Goal: Information Seeking & Learning: Learn about a topic

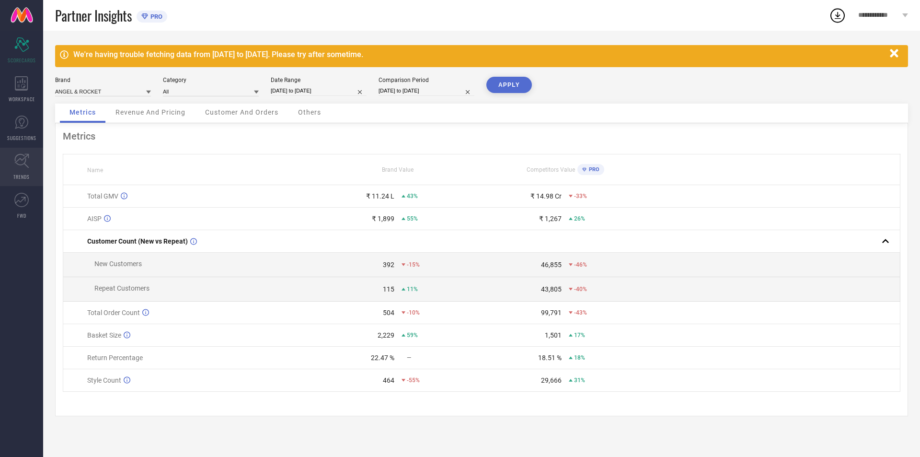
click at [21, 166] on icon at bounding box center [21, 160] width 15 height 15
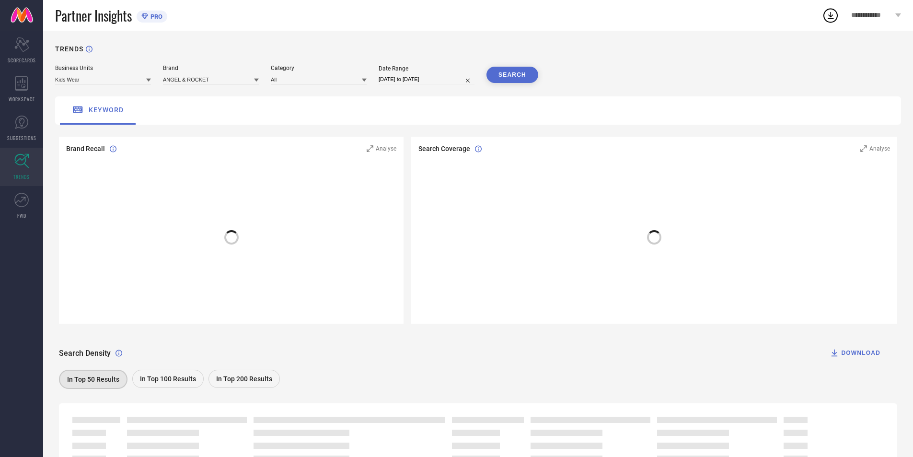
click at [127, 74] on div "Kids Wear" at bounding box center [103, 79] width 96 height 11
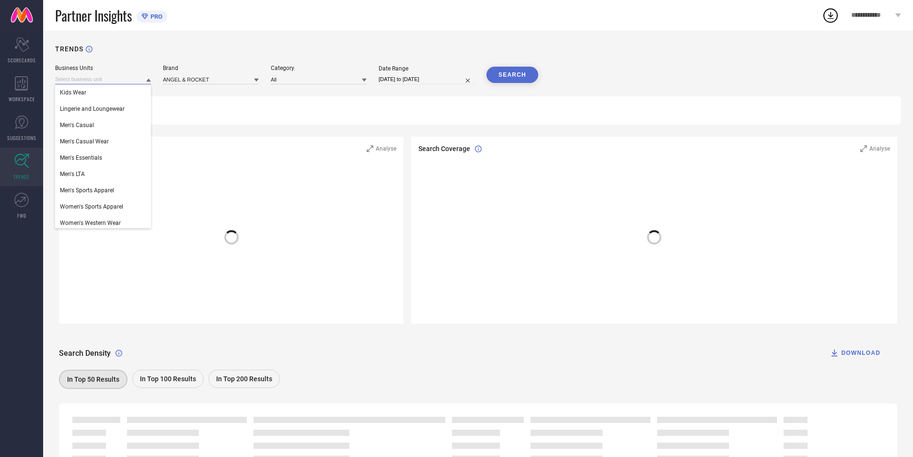
click at [142, 80] on input at bounding box center [103, 79] width 96 height 10
click at [230, 72] on div "Brand ANGEL & ROCKET" at bounding box center [211, 75] width 96 height 20
click at [226, 80] on input at bounding box center [211, 79] width 96 height 10
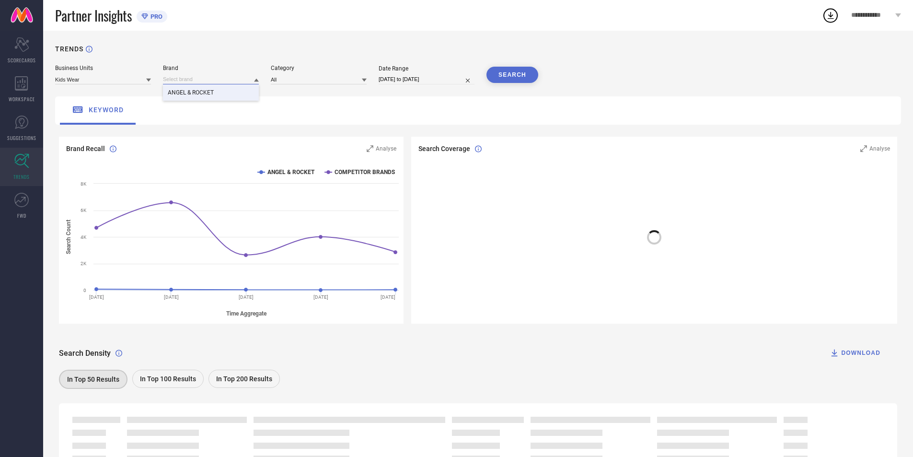
click at [210, 80] on input at bounding box center [211, 79] width 96 height 10
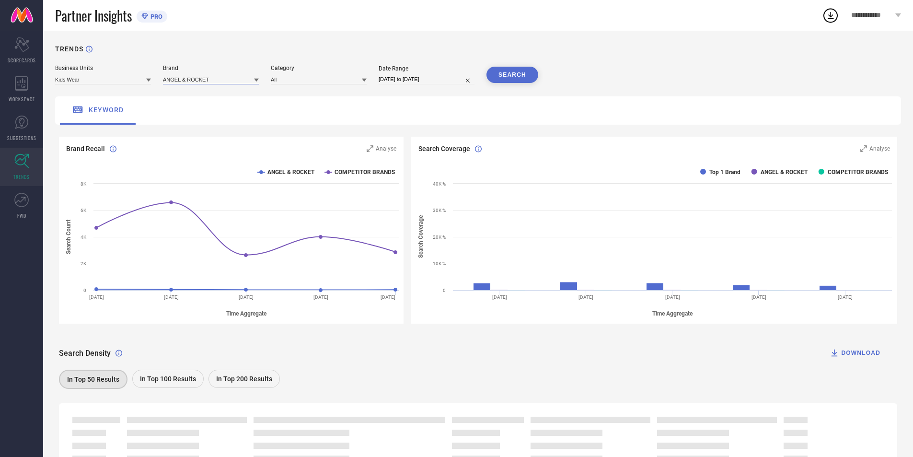
click at [210, 80] on input at bounding box center [211, 79] width 96 height 10
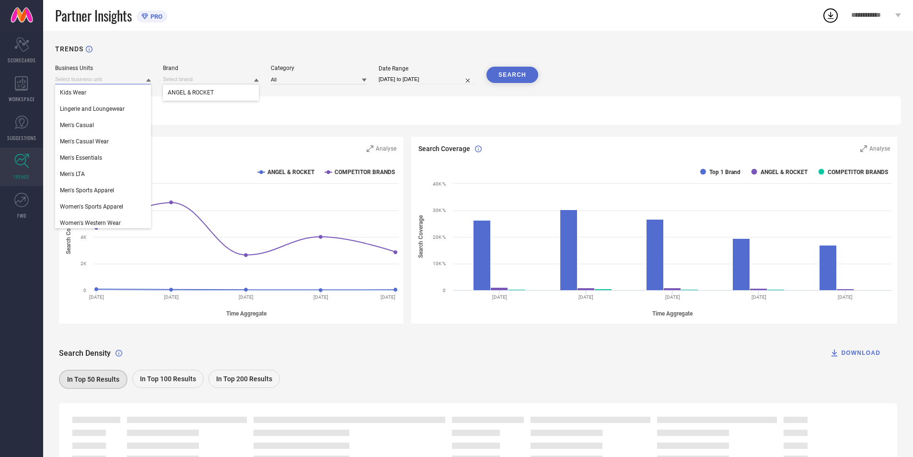
click at [137, 79] on input at bounding box center [103, 79] width 96 height 10
drag, startPoint x: 113, startPoint y: 128, endPoint x: 117, endPoint y: 127, distance: 4.9
click at [113, 128] on div "Men's Casual" at bounding box center [103, 125] width 96 height 16
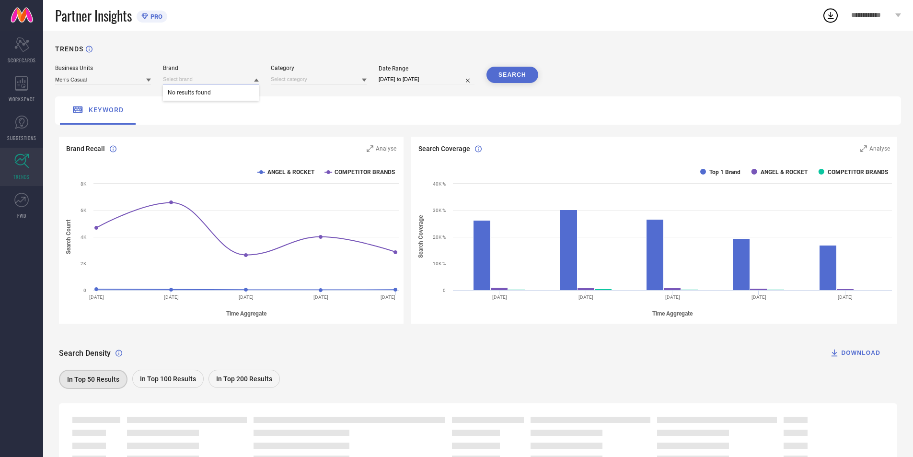
click at [232, 78] on input at bounding box center [211, 79] width 96 height 10
click at [25, 58] on span "SCORECARDS" at bounding box center [22, 60] width 28 height 7
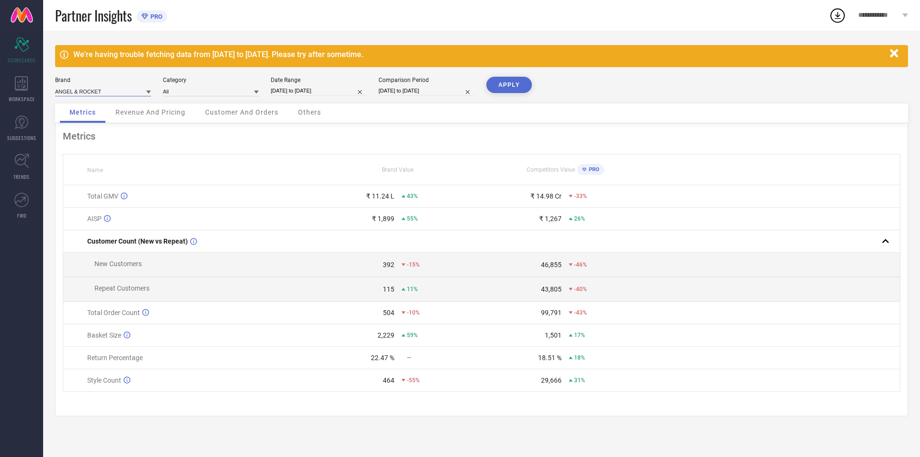
click at [107, 88] on input at bounding box center [103, 91] width 96 height 10
click at [99, 125] on div "CROCODILE" at bounding box center [103, 121] width 96 height 16
type input "All"
click at [493, 84] on button "APPLY" at bounding box center [509, 85] width 46 height 16
click at [17, 131] on link "SUGGESTIONS" at bounding box center [21, 128] width 43 height 38
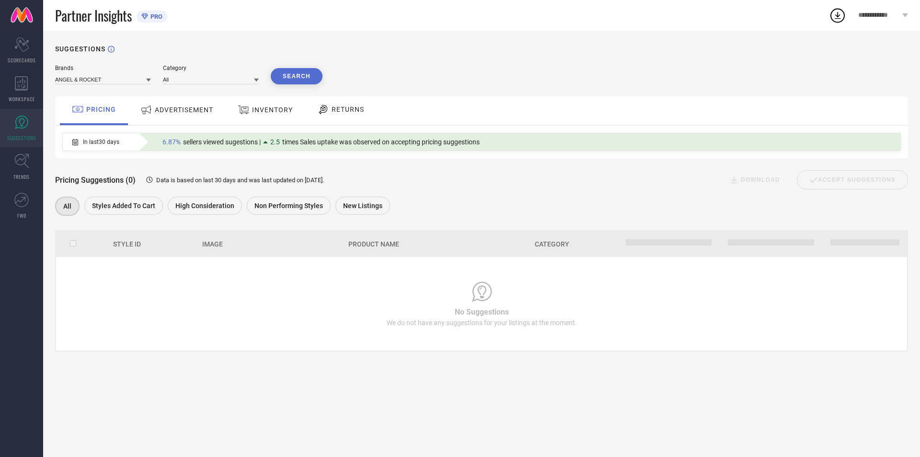
click at [191, 111] on span "ADVERTISEMENT" at bounding box center [184, 110] width 58 height 8
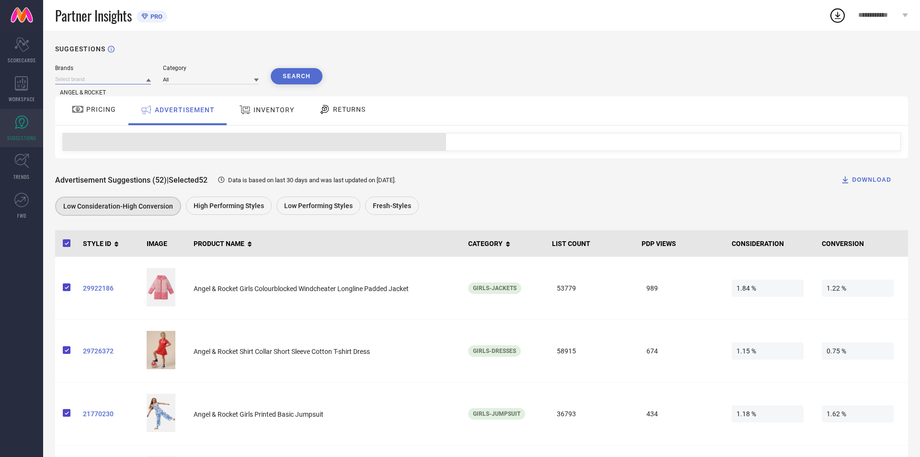
click at [110, 78] on input at bounding box center [103, 79] width 96 height 10
click at [90, 115] on div "CROCODILE" at bounding box center [103, 109] width 96 height 16
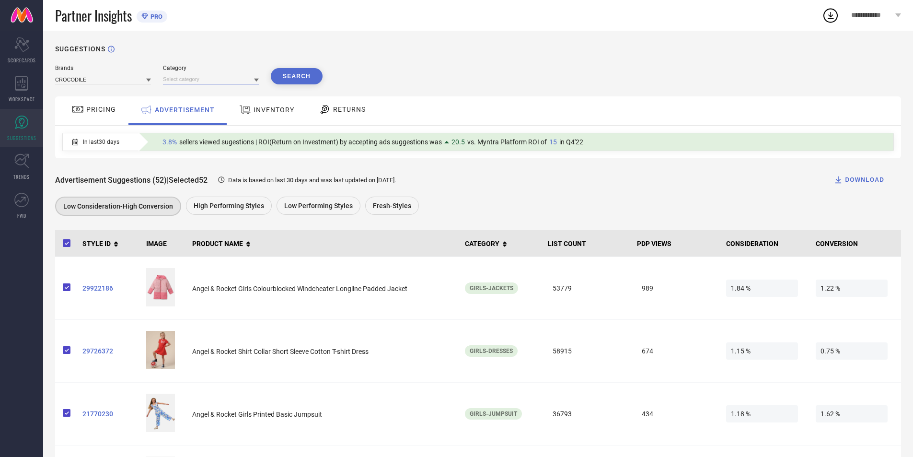
click at [230, 76] on input at bounding box center [211, 79] width 96 height 10
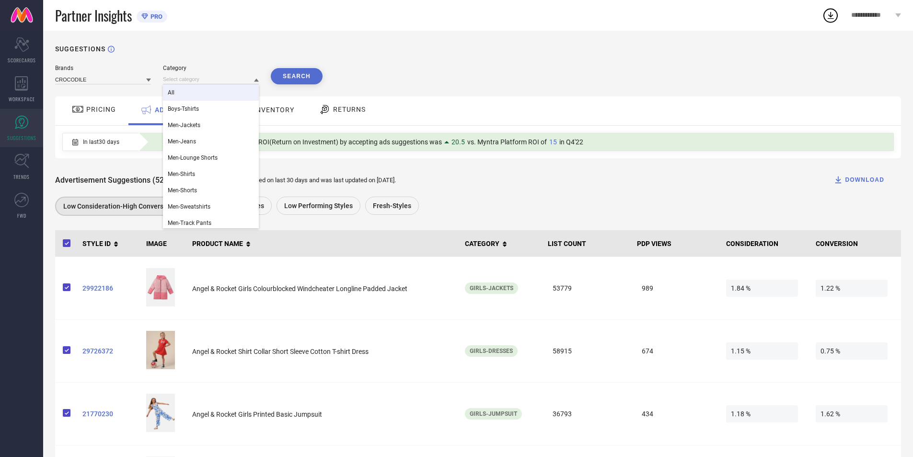
click at [219, 95] on div "All" at bounding box center [211, 92] width 96 height 16
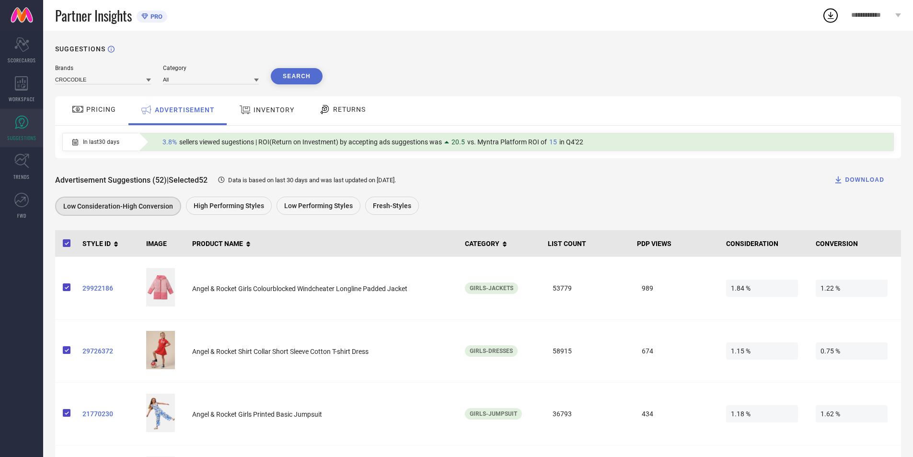
click at [293, 77] on button "Search" at bounding box center [297, 76] width 52 height 16
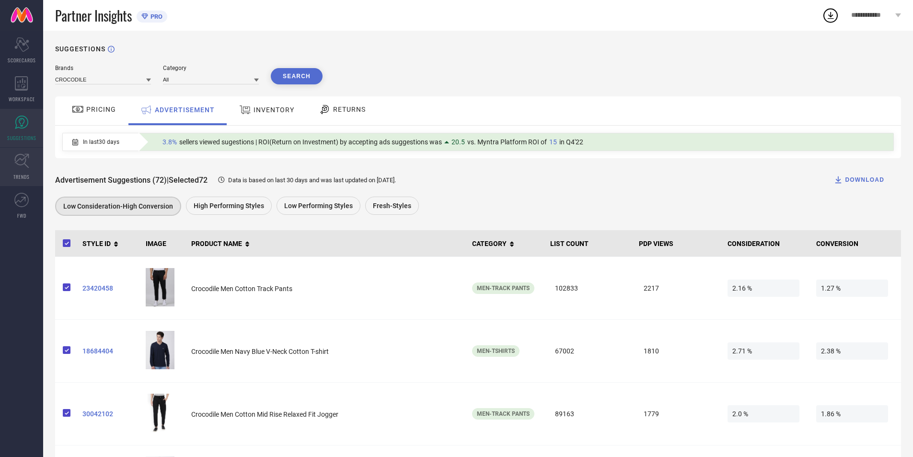
click at [23, 165] on icon at bounding box center [21, 160] width 15 height 15
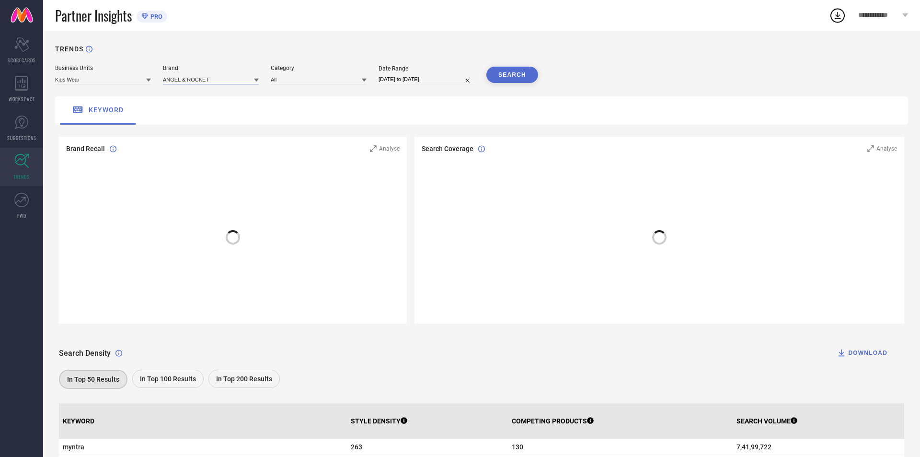
click at [182, 77] on input at bounding box center [211, 79] width 96 height 10
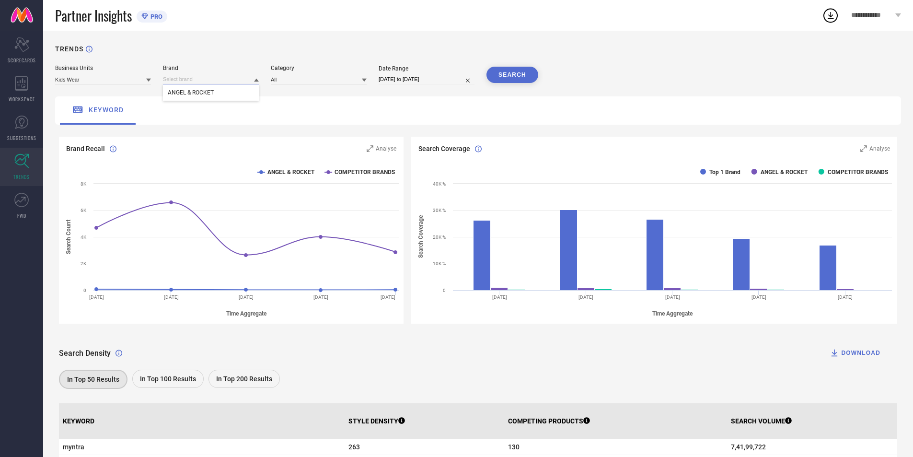
click at [182, 77] on input at bounding box center [211, 79] width 96 height 10
click at [139, 78] on input at bounding box center [103, 79] width 96 height 10
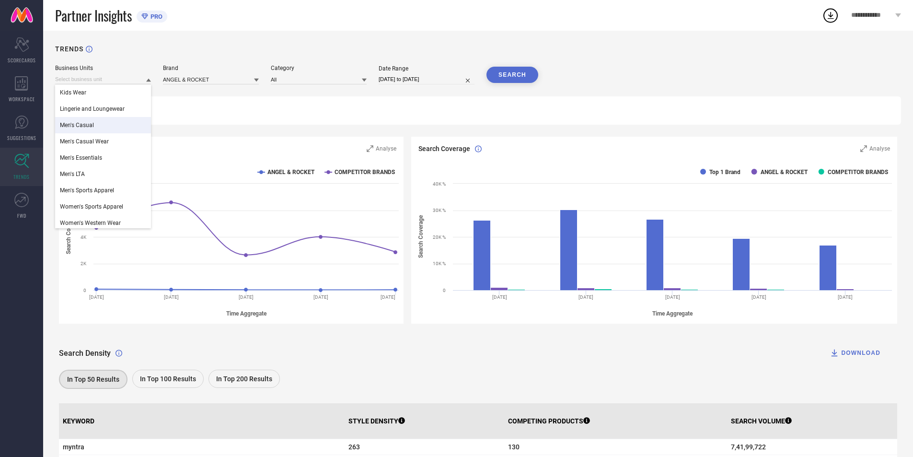
click at [113, 126] on div "Men's Casual" at bounding box center [103, 125] width 96 height 16
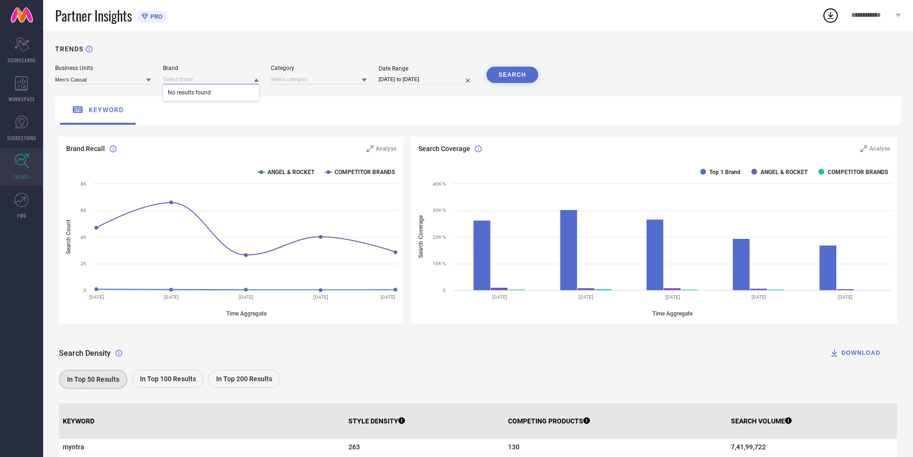
click at [220, 78] on input at bounding box center [211, 79] width 96 height 10
click at [138, 84] on input at bounding box center [103, 79] width 96 height 10
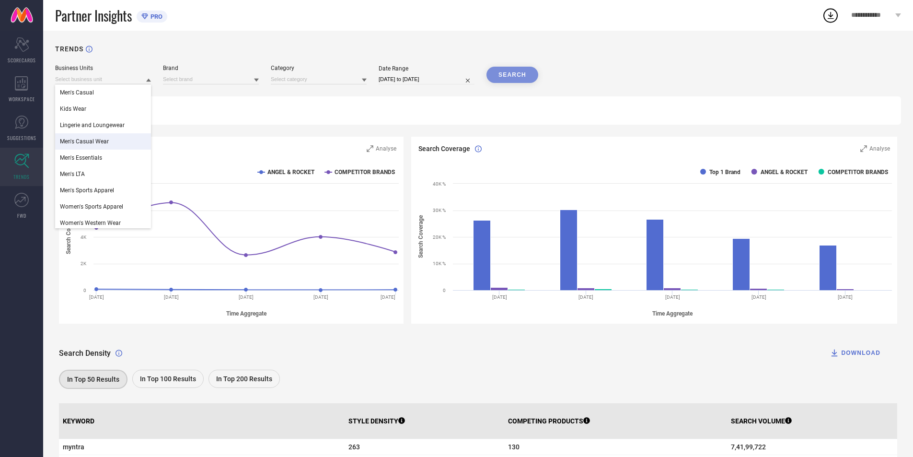
click at [87, 145] on span "Men's Casual Wear" at bounding box center [84, 141] width 49 height 7
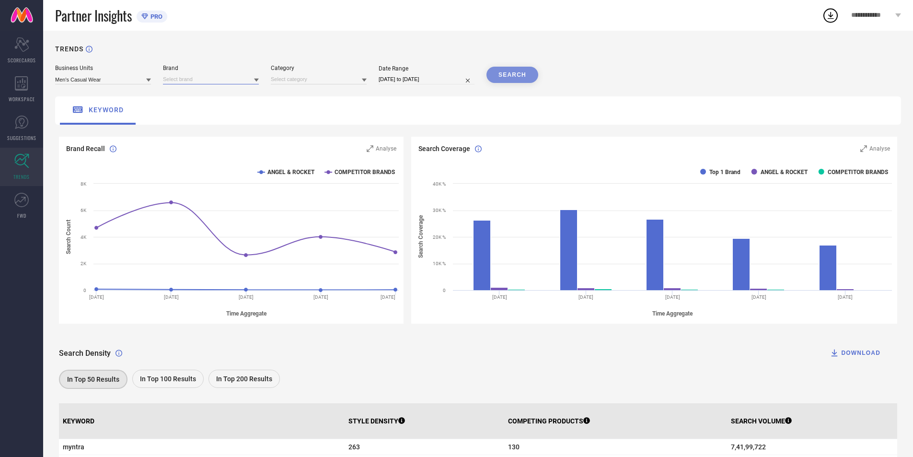
click at [227, 80] on input at bounding box center [211, 79] width 96 height 10
click at [210, 103] on div "keyword" at bounding box center [478, 110] width 846 height 28
click at [216, 80] on input at bounding box center [211, 79] width 96 height 10
click at [213, 88] on div "CROCODILE" at bounding box center [211, 92] width 96 height 16
click at [320, 83] on input at bounding box center [319, 79] width 96 height 10
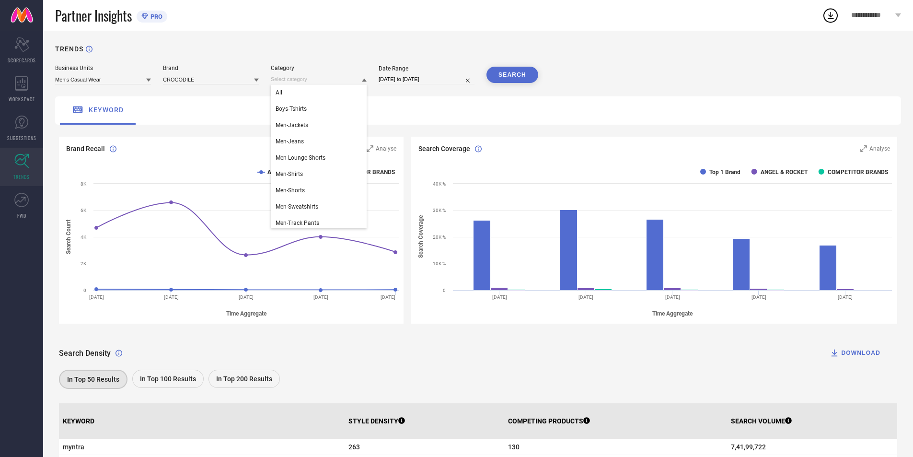
click at [316, 92] on div "All" at bounding box center [319, 92] width 96 height 16
click at [524, 73] on button "SEARCH" at bounding box center [512, 75] width 52 height 16
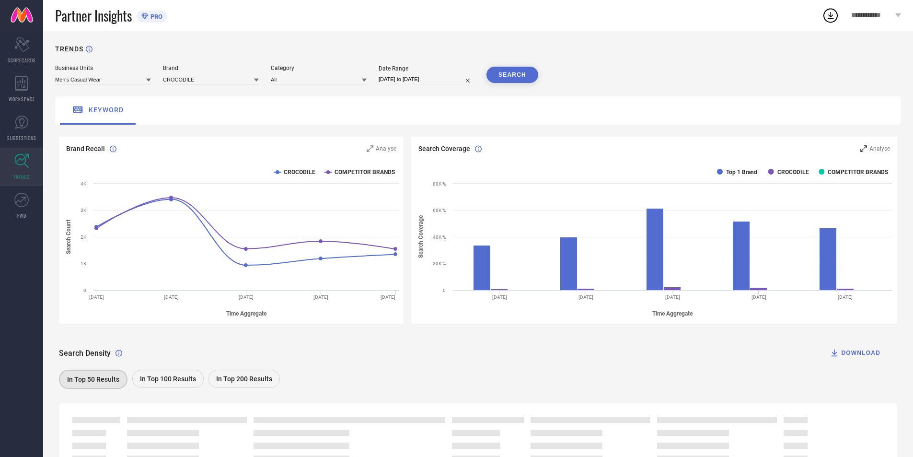
click at [876, 149] on span "Analyse" at bounding box center [879, 148] width 21 height 7
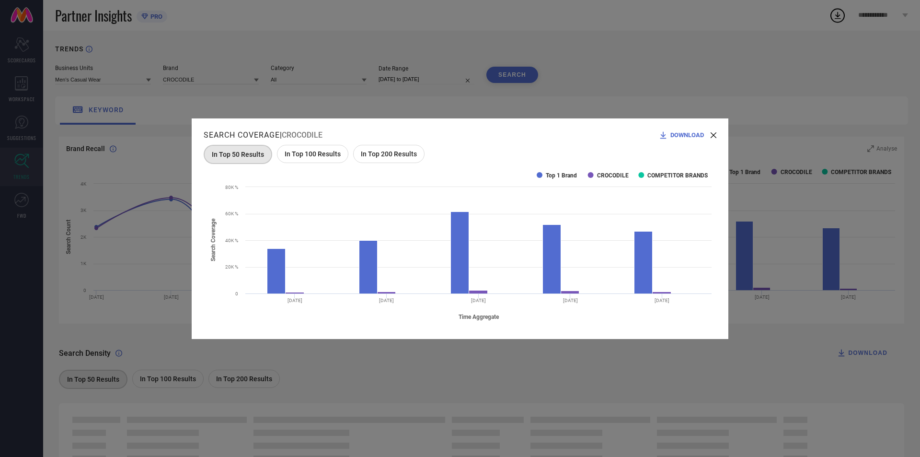
click at [711, 136] on icon at bounding box center [714, 135] width 6 height 6
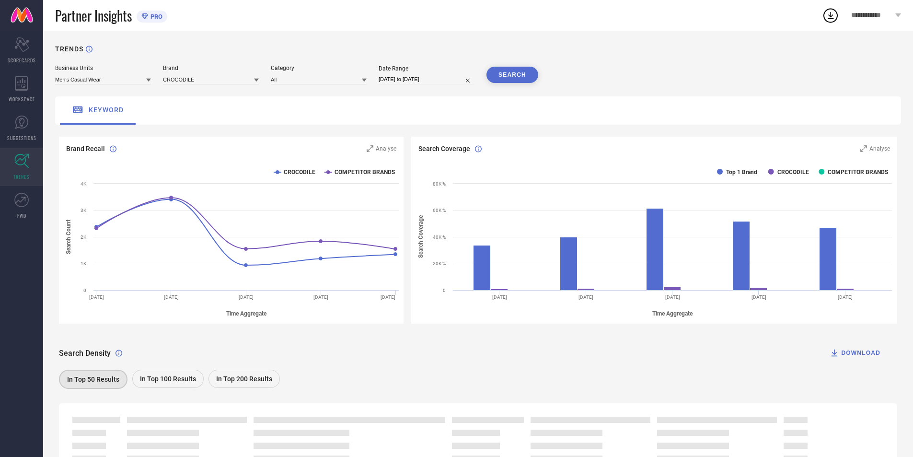
click at [409, 73] on div "Date Range [DATE] to [DATE]" at bounding box center [427, 74] width 96 height 19
select select "6"
select select "2025"
select select "7"
select select "2025"
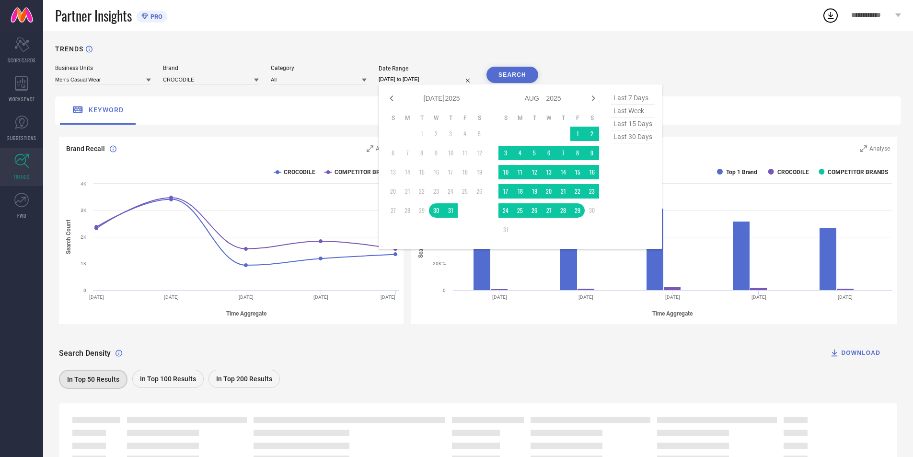
click at [411, 76] on input "[DATE] to [DATE]" at bounding box center [427, 79] width 96 height 10
click at [393, 99] on icon at bounding box center [391, 97] width 11 height 11
select select "5"
select select "2025"
select select "6"
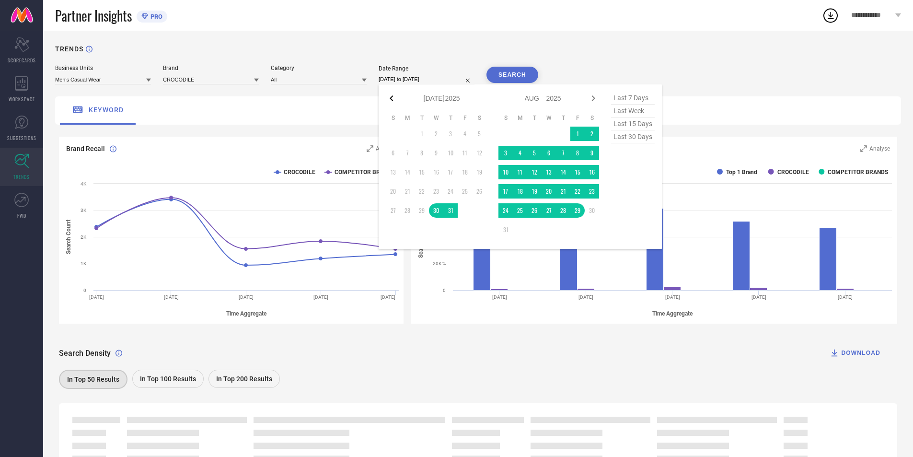
select select "2025"
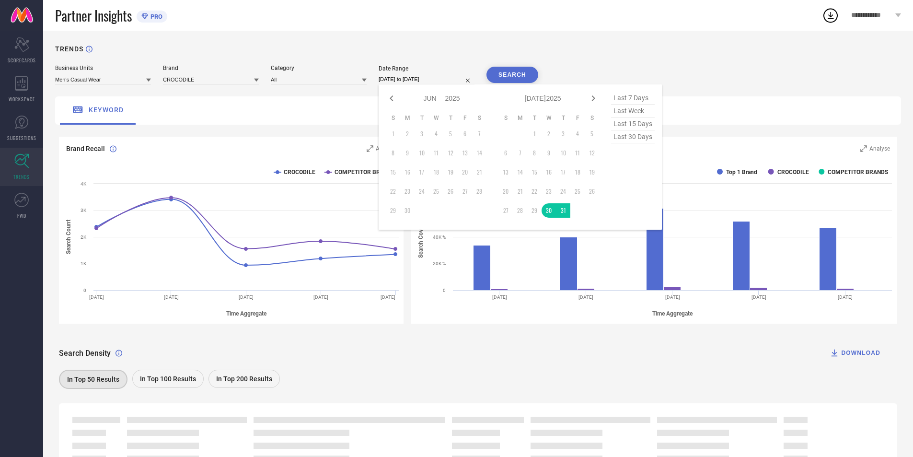
click at [393, 99] on icon at bounding box center [391, 97] width 11 height 11
select select "4"
select select "2025"
select select "5"
select select "2025"
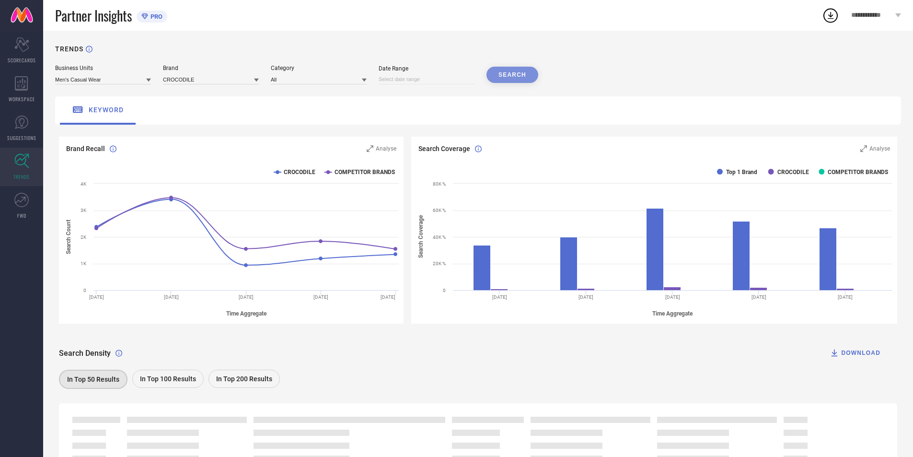
click at [430, 77] on input at bounding box center [427, 79] width 96 height 10
select select "8"
select select "2025"
select select "9"
select select "2025"
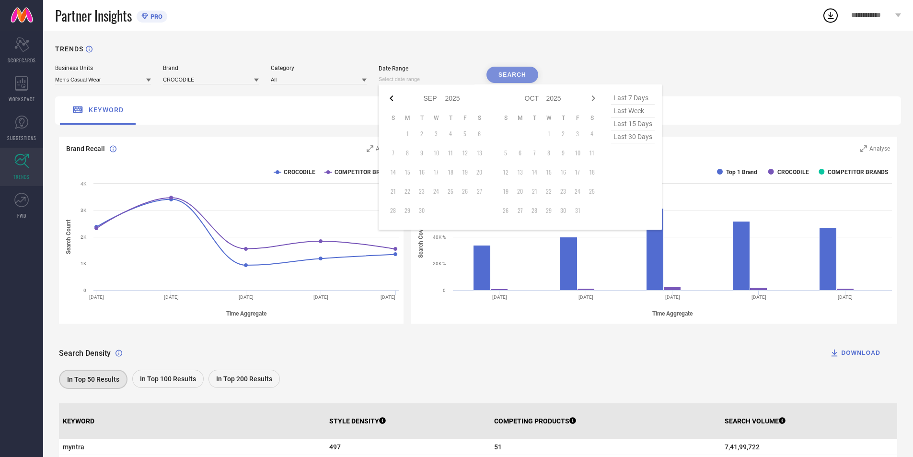
click at [392, 98] on icon at bounding box center [391, 97] width 11 height 11
select select "7"
select select "2025"
select select "8"
select select "2025"
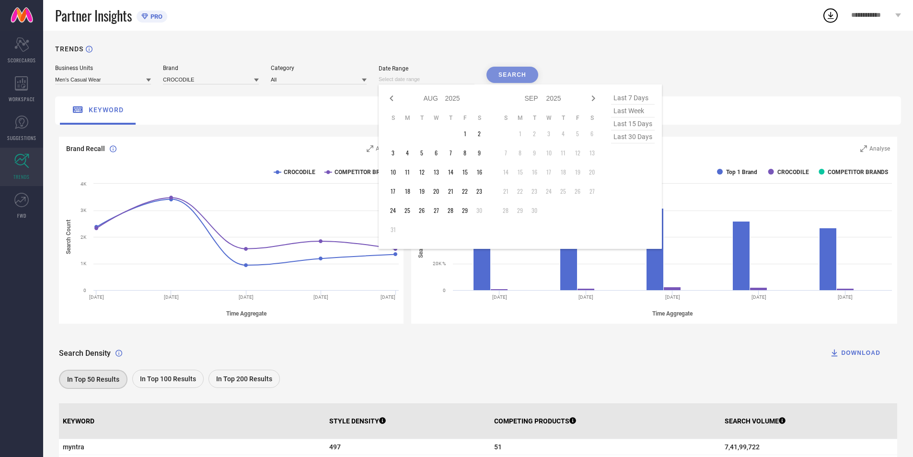
click at [392, 98] on icon at bounding box center [391, 97] width 11 height 11
select select "6"
select select "2025"
select select "7"
select select "2025"
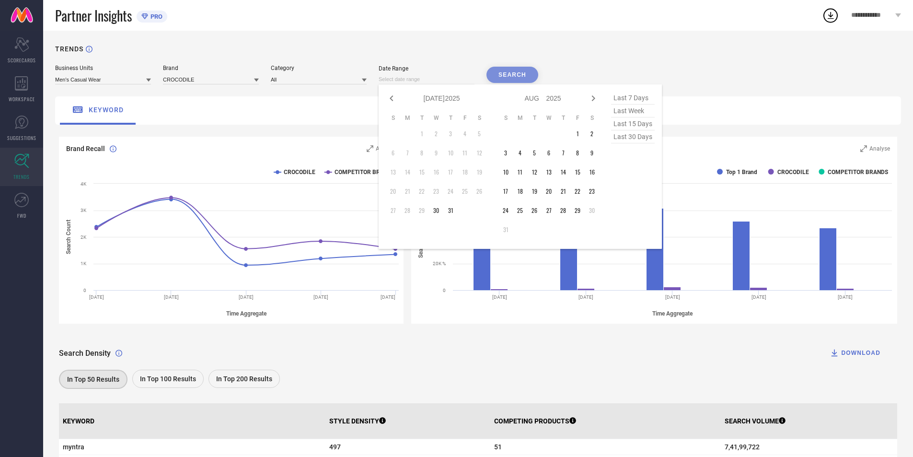
click at [392, 98] on icon at bounding box center [391, 97] width 11 height 11
select select "5"
select select "2025"
select select "6"
select select "2025"
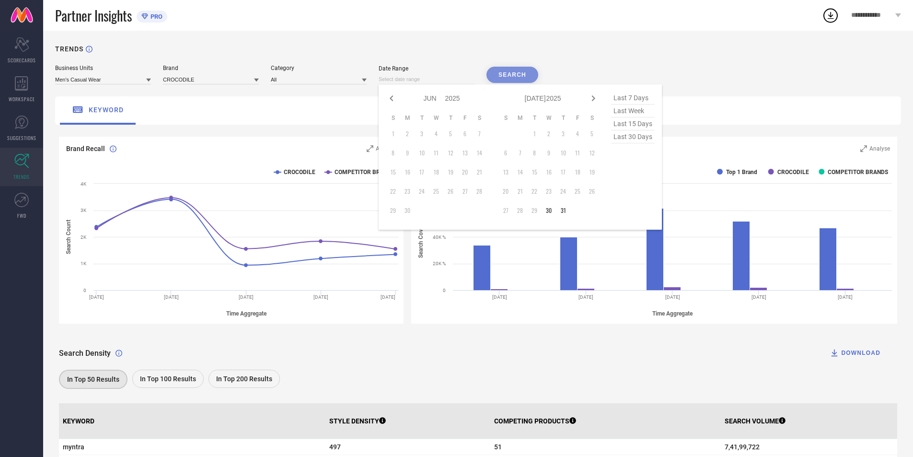
click at [604, 69] on div "Business Units Men's Casual Wear Brand CROCODILE Category All Date Range Jan Fe…" at bounding box center [478, 75] width 846 height 20
click at [24, 128] on icon at bounding box center [21, 122] width 14 height 14
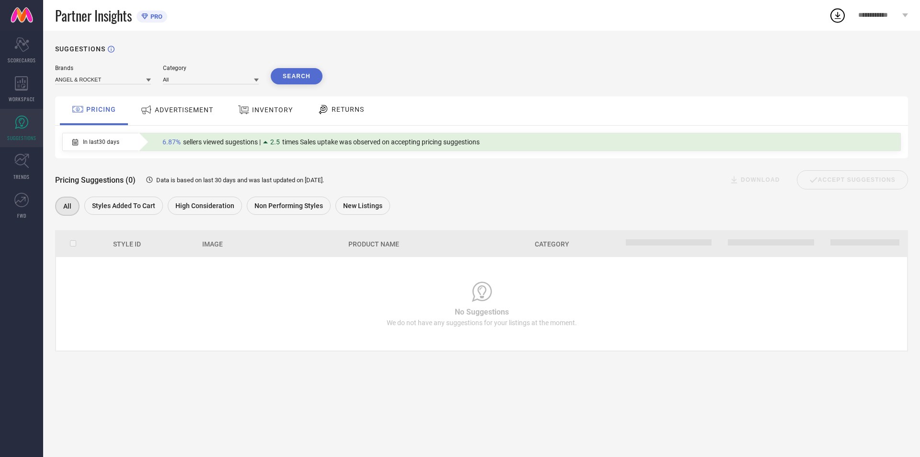
click at [289, 121] on div "INVENTORY" at bounding box center [265, 110] width 79 height 29
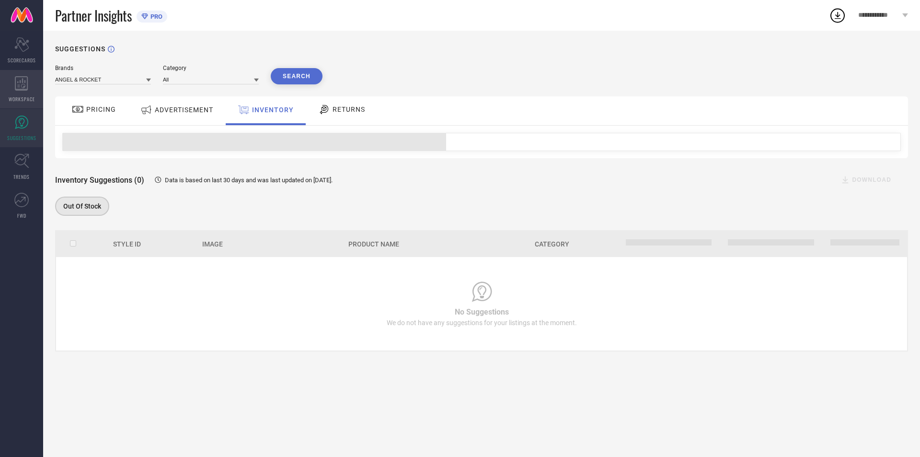
click at [32, 92] on div "WORKSPACE" at bounding box center [21, 89] width 43 height 38
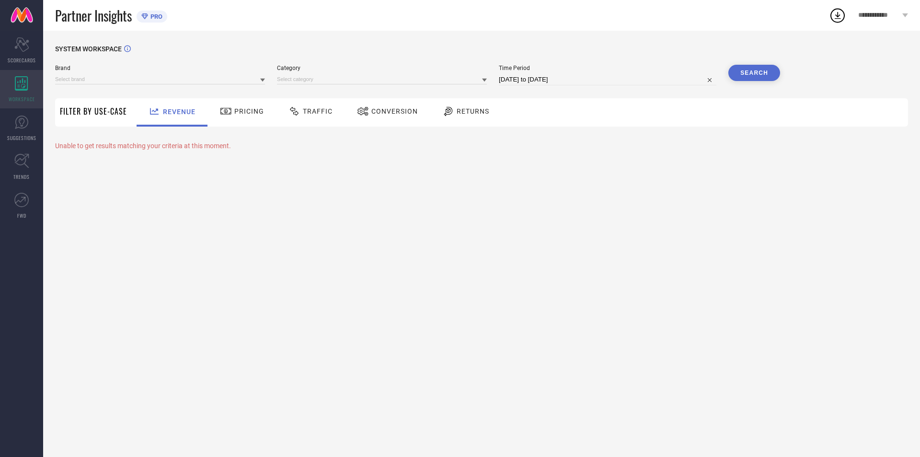
type input "ANGEL & ROCKET"
type input "All"
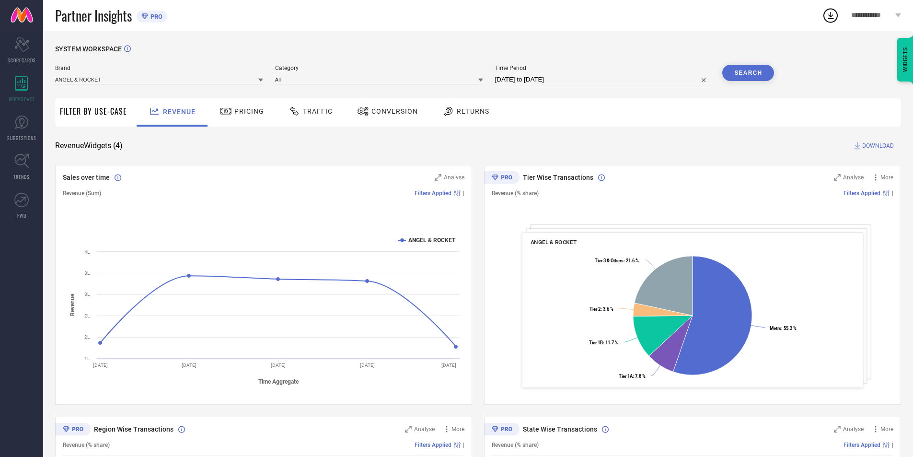
click at [321, 118] on div "Traffic" at bounding box center [310, 111] width 49 height 16
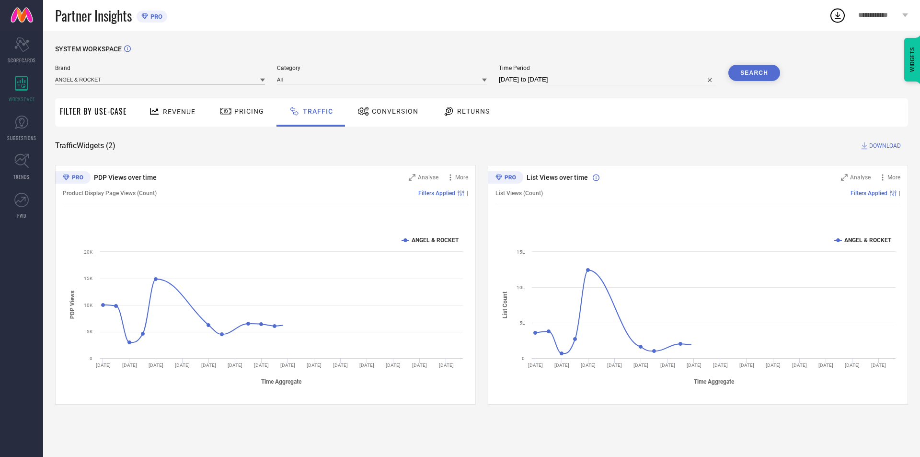
click at [208, 78] on input at bounding box center [160, 79] width 210 height 10
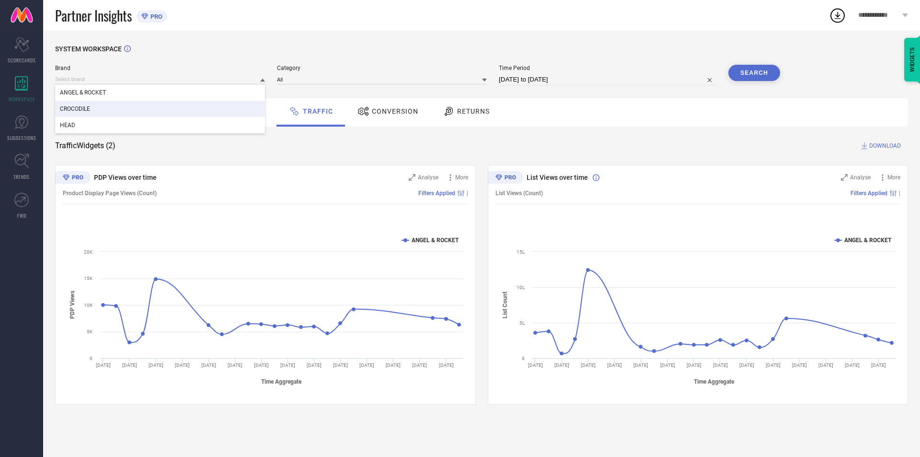
click at [191, 107] on div "CROCODILE" at bounding box center [160, 109] width 210 height 16
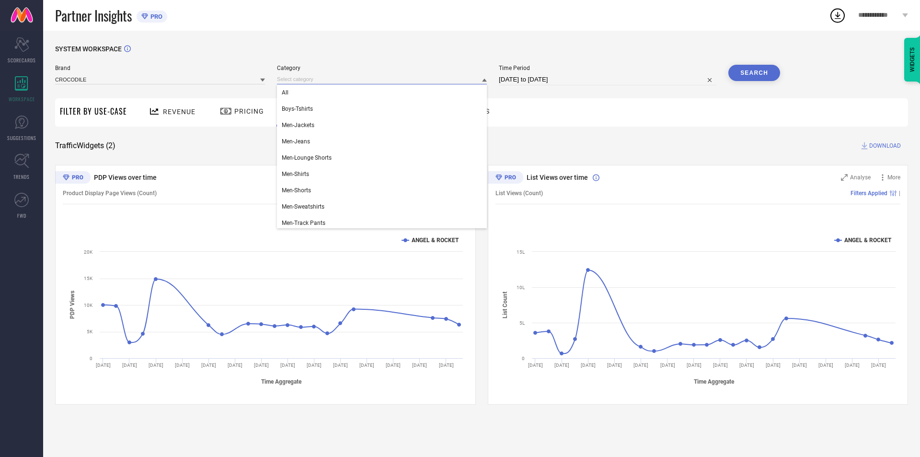
click at [455, 79] on input at bounding box center [382, 79] width 210 height 10
click at [422, 93] on div "All" at bounding box center [382, 92] width 210 height 16
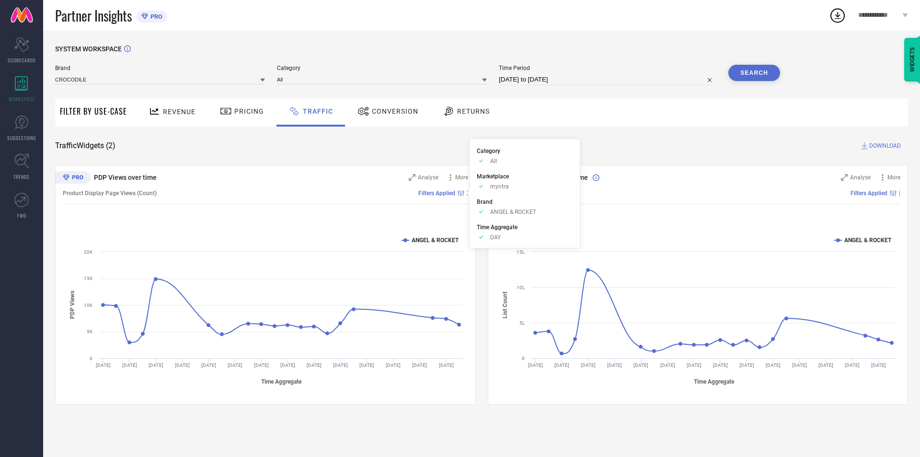
click at [451, 193] on span "Filters Applied" at bounding box center [436, 193] width 37 height 7
select select "6"
select select "2025"
select select "7"
select select "2025"
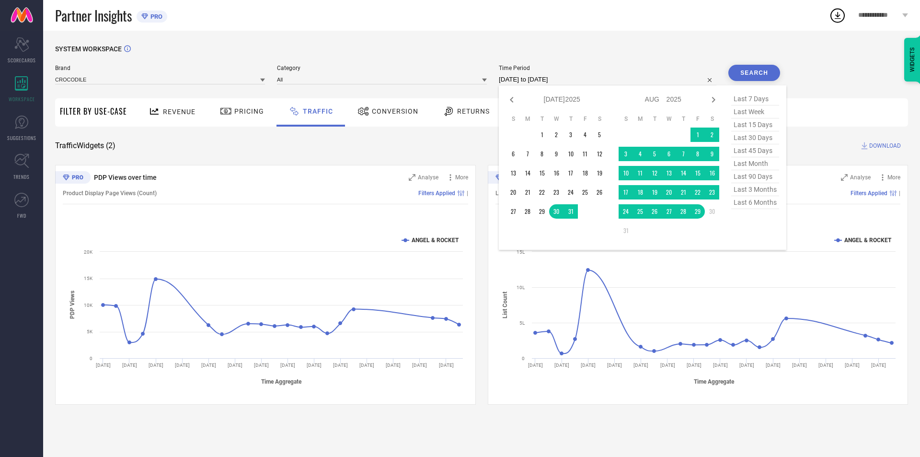
click at [593, 77] on input "[DATE] to [DATE]" at bounding box center [608, 79] width 218 height 11
click at [517, 104] on icon at bounding box center [511, 99] width 11 height 11
select select "5"
select select "2025"
select select "6"
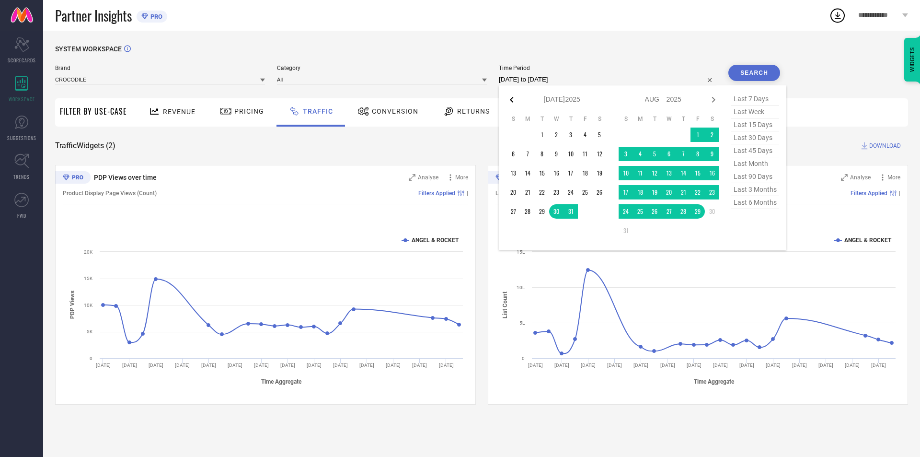
select select "2025"
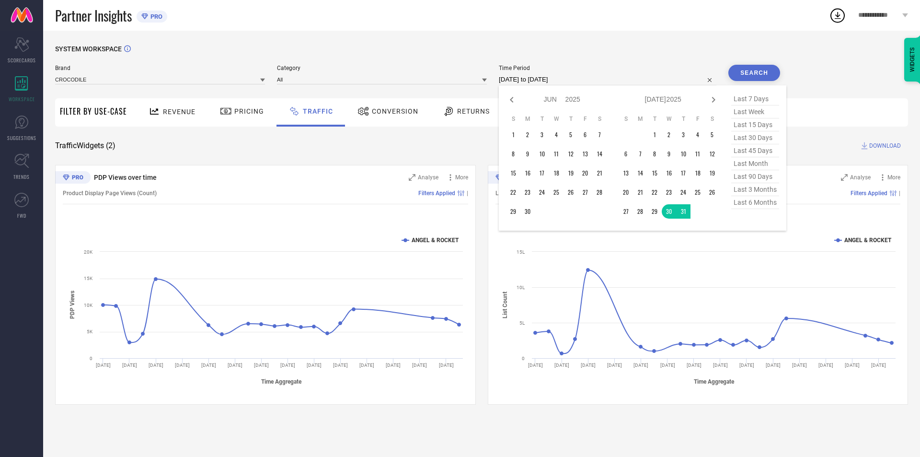
click at [517, 104] on icon at bounding box center [511, 99] width 11 height 11
select select "4"
select select "2025"
select select "5"
select select "2025"
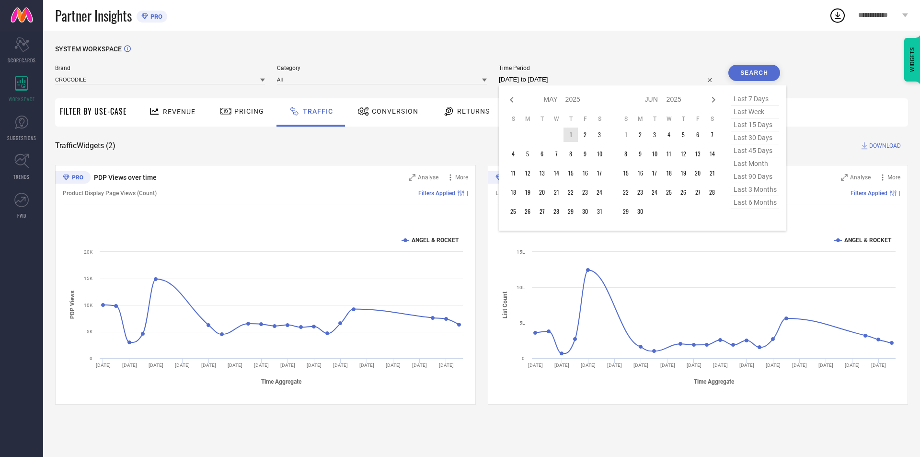
type input "After [DATE]"
click at [576, 137] on td "1" at bounding box center [570, 134] width 14 height 14
click at [716, 102] on icon at bounding box center [713, 99] width 11 height 11
select select "5"
select select "2025"
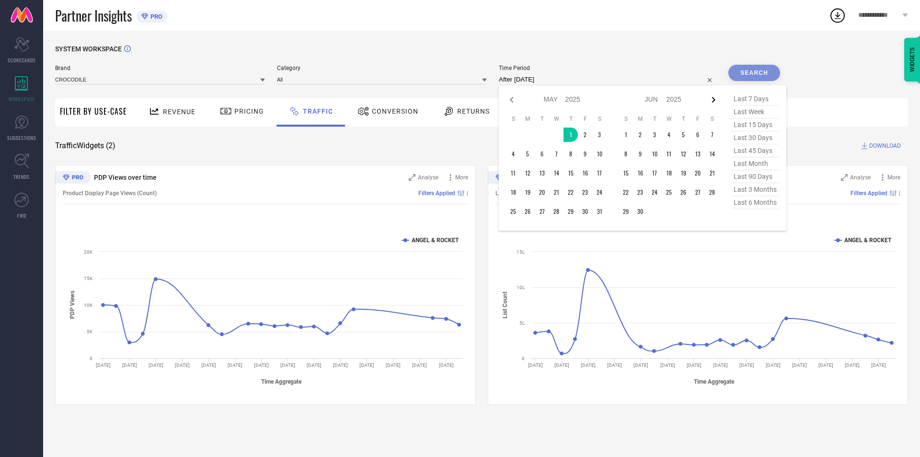
select select "6"
select select "2025"
click at [716, 102] on icon at bounding box center [713, 99] width 11 height 11
select select "6"
select select "2025"
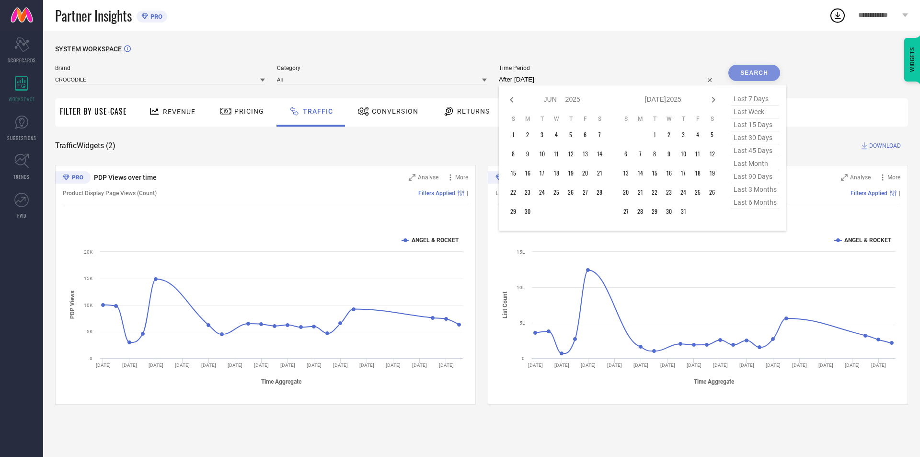
select select "7"
select select "2025"
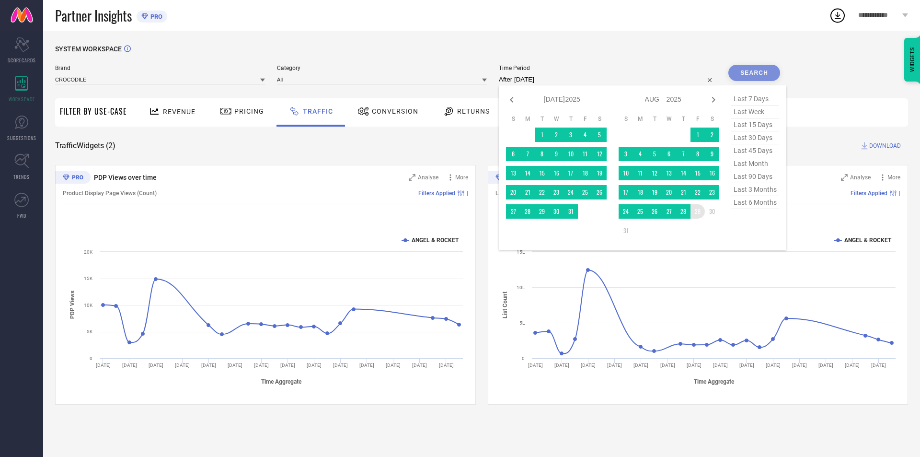
type input "[DATE] to [DATE]"
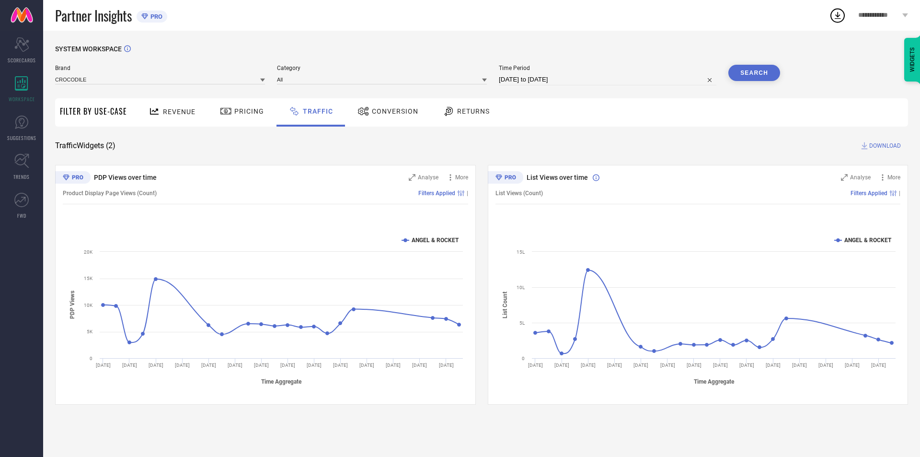
click at [749, 83] on div "Search" at bounding box center [754, 75] width 52 height 21
click at [750, 76] on button "Search" at bounding box center [754, 73] width 52 height 16
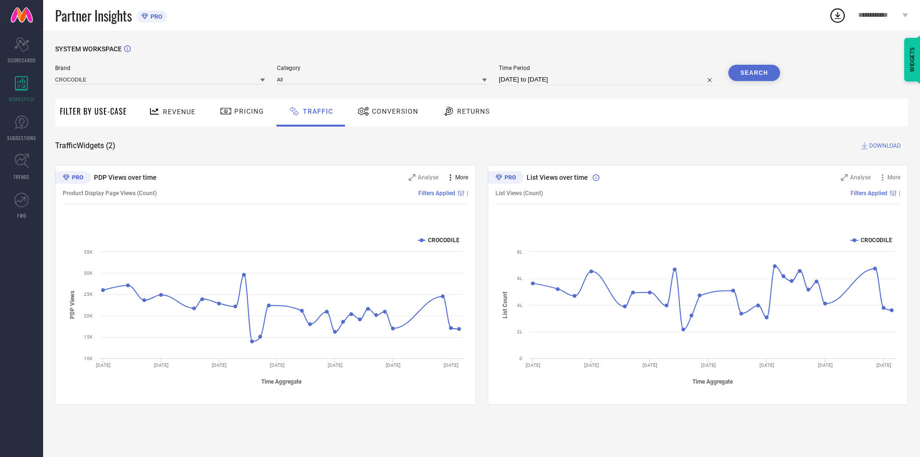
click at [460, 175] on span "More" at bounding box center [461, 177] width 13 height 7
click at [434, 175] on span "Analyse" at bounding box center [428, 177] width 21 height 7
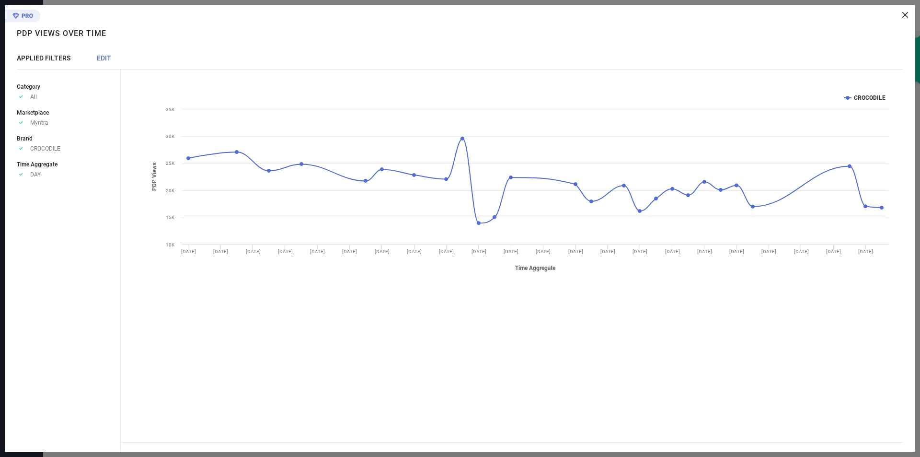
click at [903, 15] on icon at bounding box center [905, 15] width 6 height 6
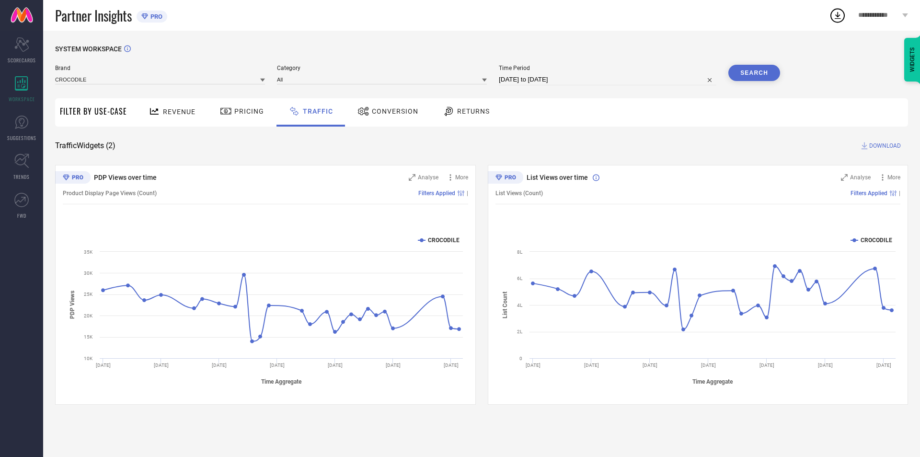
click at [512, 80] on input "[DATE] to [DATE]" at bounding box center [608, 79] width 218 height 11
select select "4"
select select "2025"
select select "5"
select select "2025"
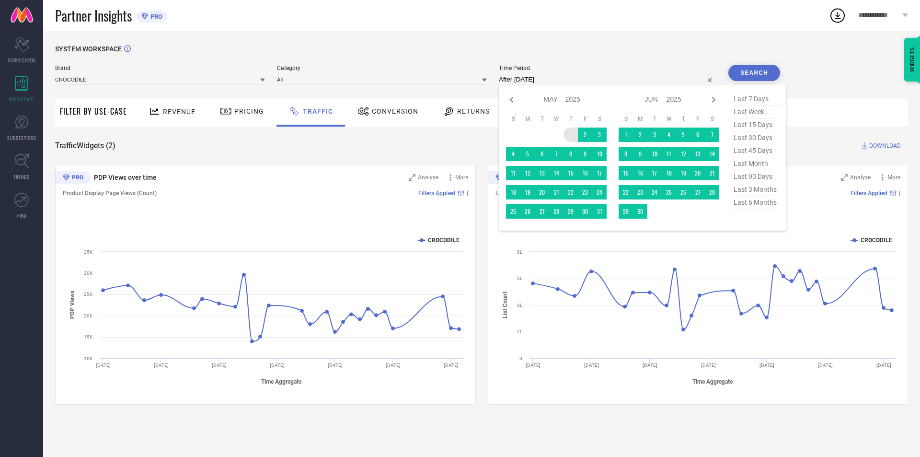
click at [573, 134] on td "1" at bounding box center [570, 134] width 14 height 14
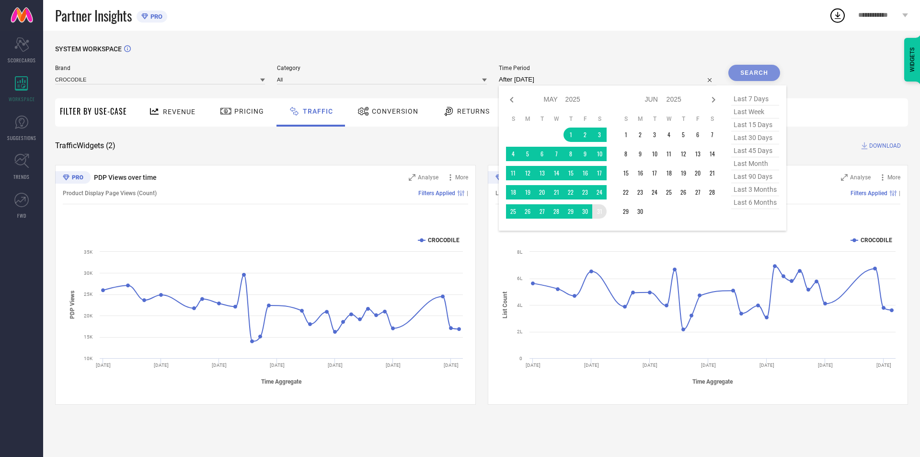
type input "[DATE] to [DATE]"
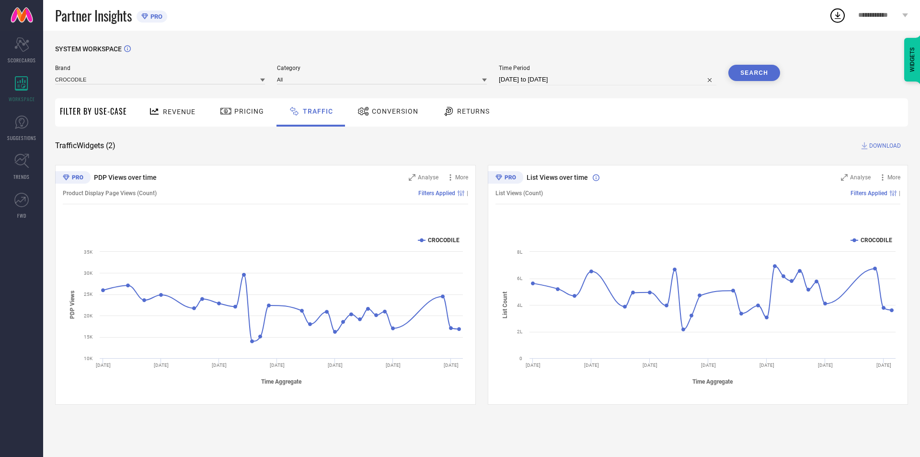
click at [758, 76] on button "Search" at bounding box center [754, 73] width 52 height 16
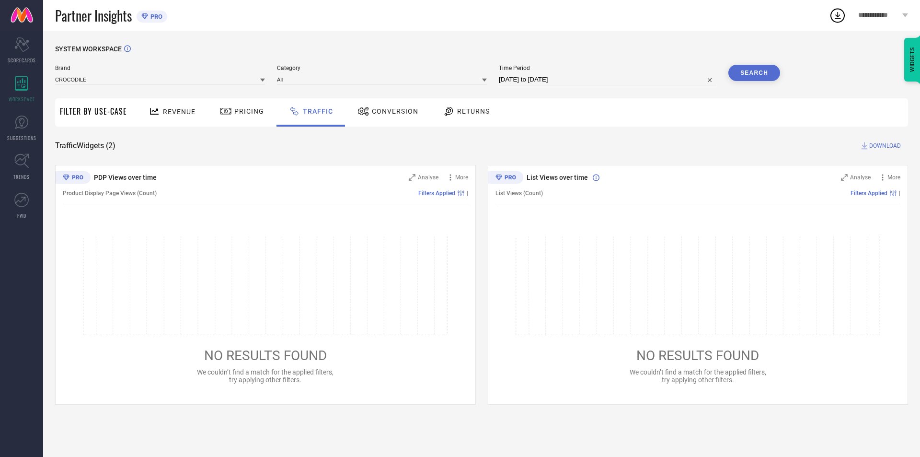
select select "4"
select select "2025"
select select "5"
select select "2025"
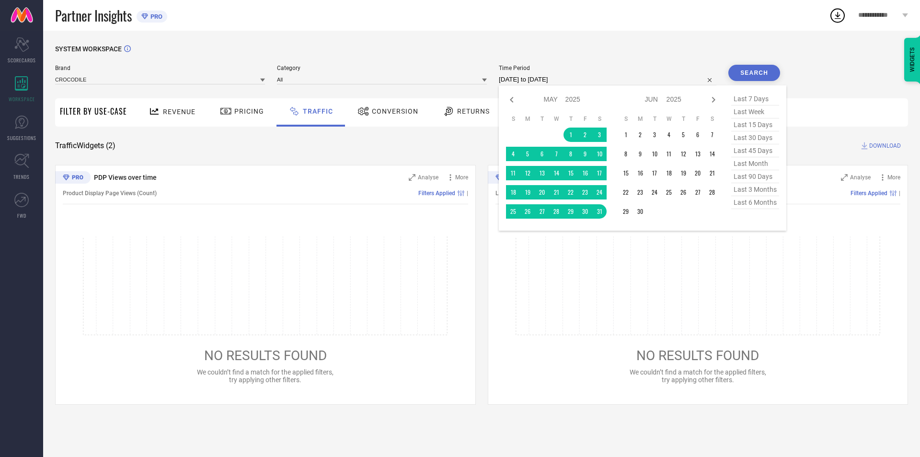
click at [532, 80] on input "[DATE] to [DATE]" at bounding box center [608, 79] width 218 height 11
click at [628, 129] on td "1" at bounding box center [626, 134] width 14 height 14
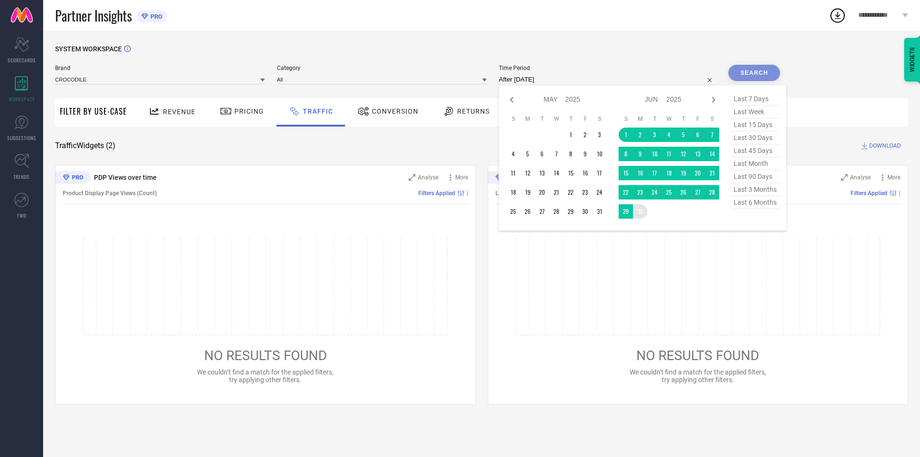
type input "[DATE] to [DATE]"
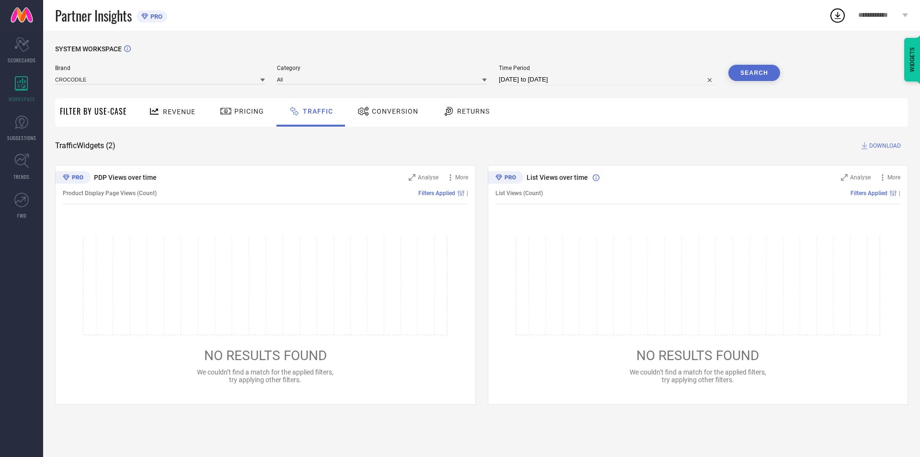
click at [751, 77] on button "Search" at bounding box center [754, 73] width 52 height 16
select select "5"
select select "2025"
select select "6"
select select "2025"
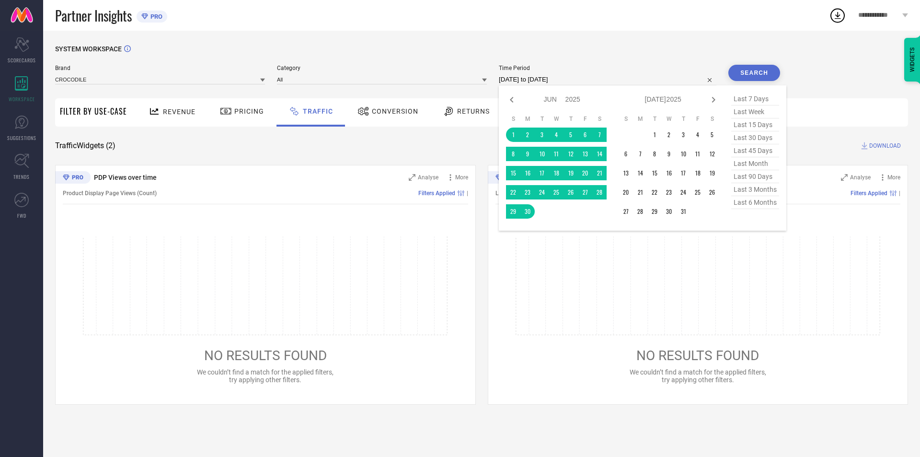
click at [616, 80] on input "[DATE] to [DATE]" at bounding box center [608, 79] width 218 height 11
click at [514, 103] on icon at bounding box center [511, 99] width 11 height 11
select select "4"
select select "2025"
select select "5"
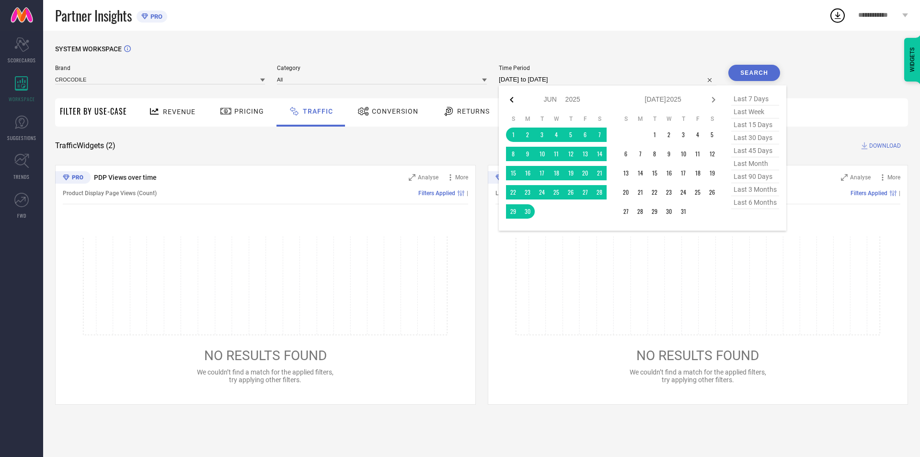
select select "2025"
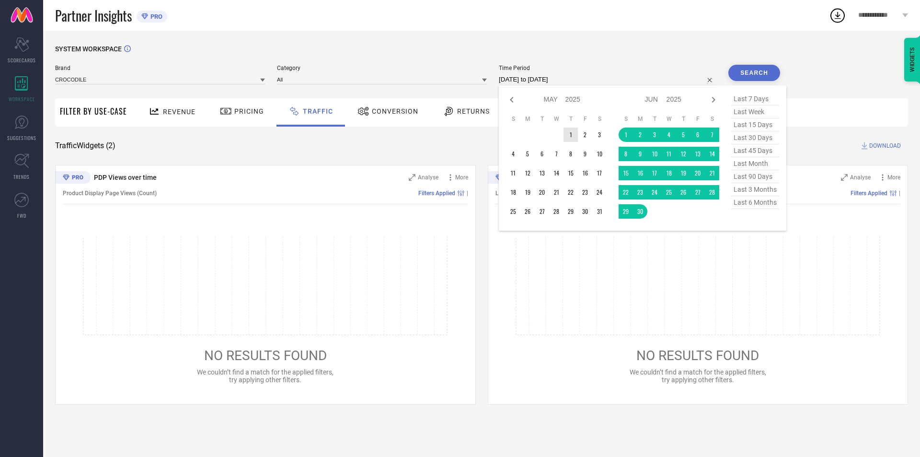
type input "After [DATE]"
click at [576, 137] on td "1" at bounding box center [570, 134] width 14 height 14
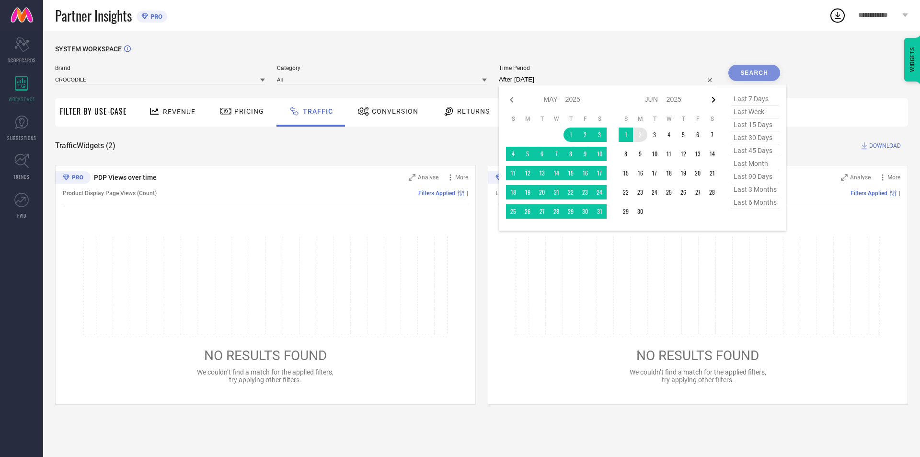
click at [717, 103] on icon at bounding box center [713, 99] width 11 height 11
select select "5"
select select "2025"
select select "6"
select select "2025"
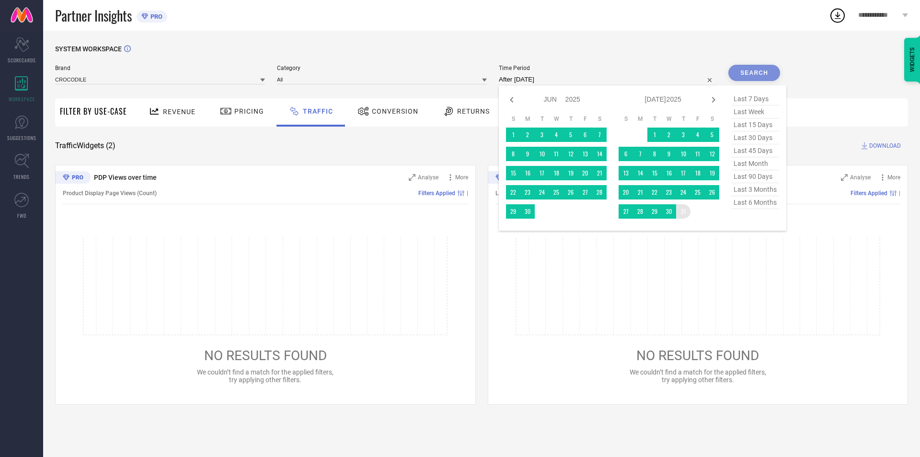
type input "[DATE] to [DATE]"
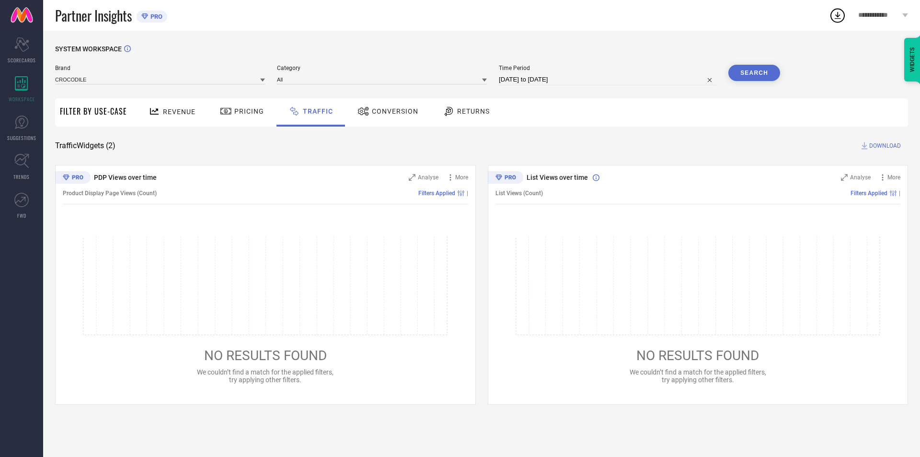
click at [754, 75] on button "Search" at bounding box center [754, 73] width 52 height 16
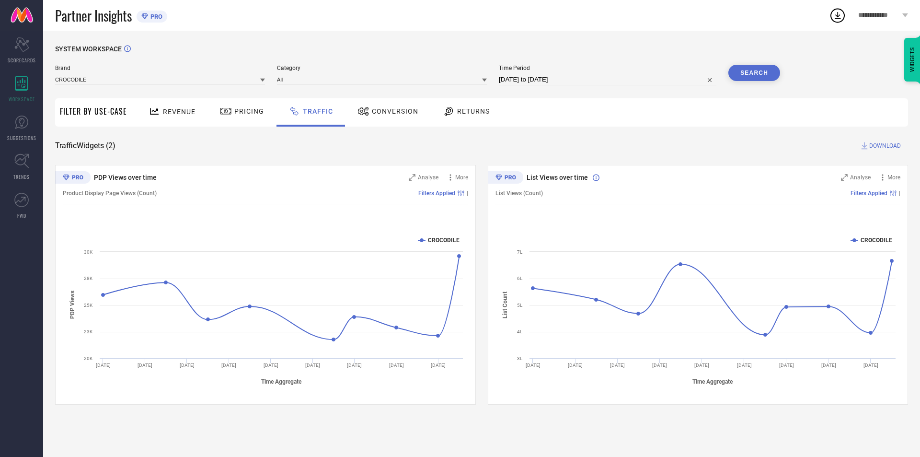
click at [641, 77] on input "[DATE] to [DATE]" at bounding box center [608, 79] width 218 height 11
select select "4"
select select "2025"
select select "5"
select select "2025"
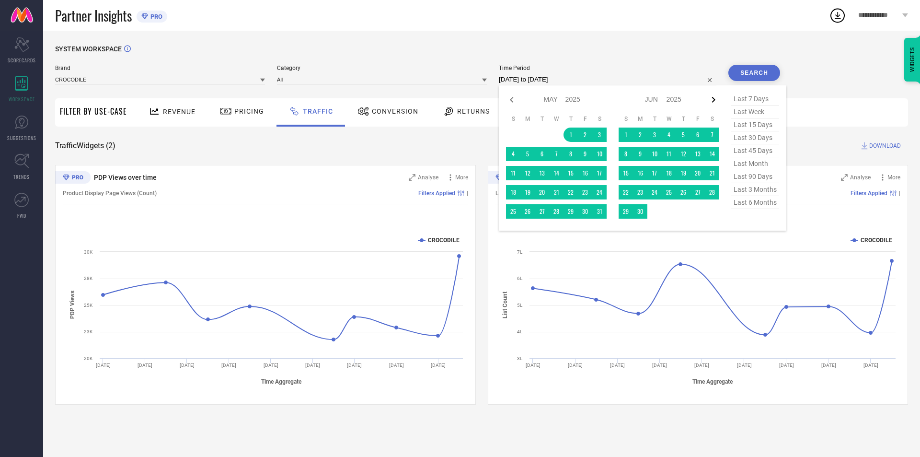
click at [717, 101] on icon at bounding box center [713, 99] width 11 height 11
select select "5"
select select "2025"
select select "6"
select select "2025"
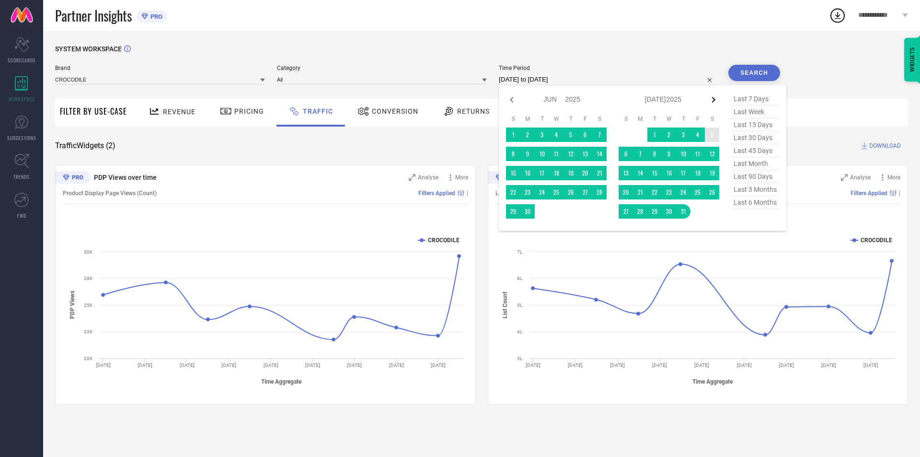
click at [716, 98] on icon at bounding box center [713, 99] width 11 height 11
select select "6"
select select "2025"
select select "7"
select select "2025"
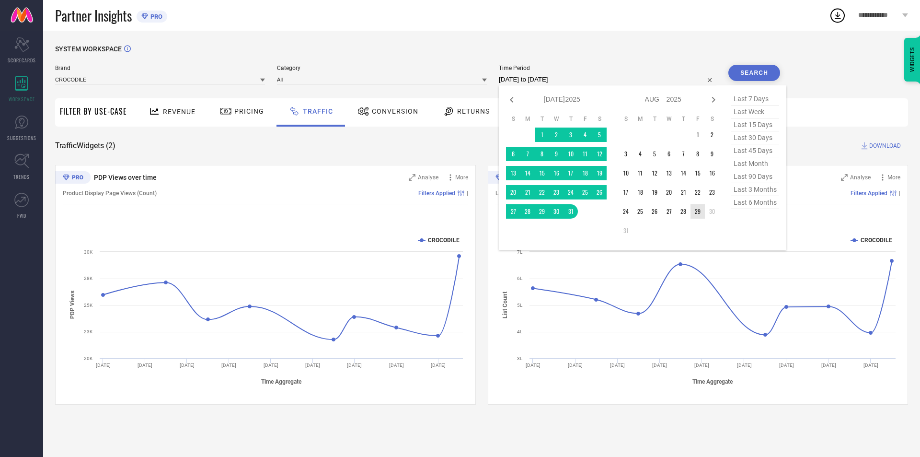
type input "After [DATE]"
click at [694, 216] on td "29" at bounding box center [697, 211] width 14 height 14
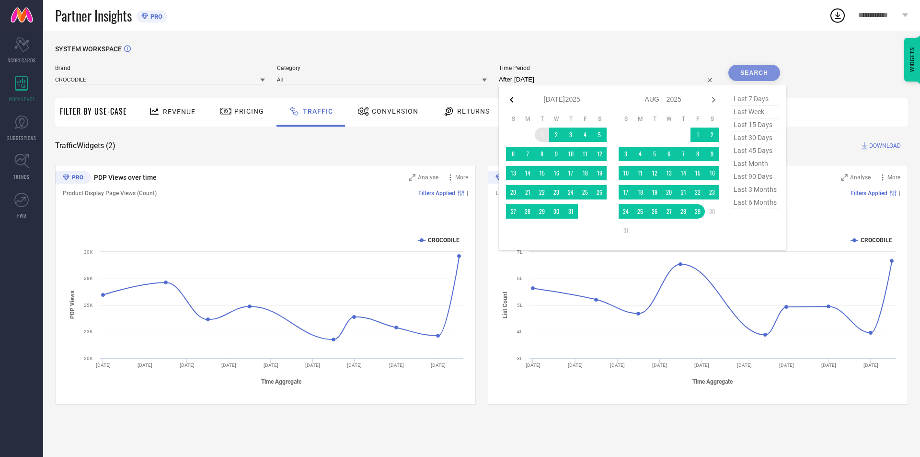
click at [513, 103] on icon at bounding box center [511, 99] width 11 height 11
select select "5"
select select "2025"
select select "6"
select select "2025"
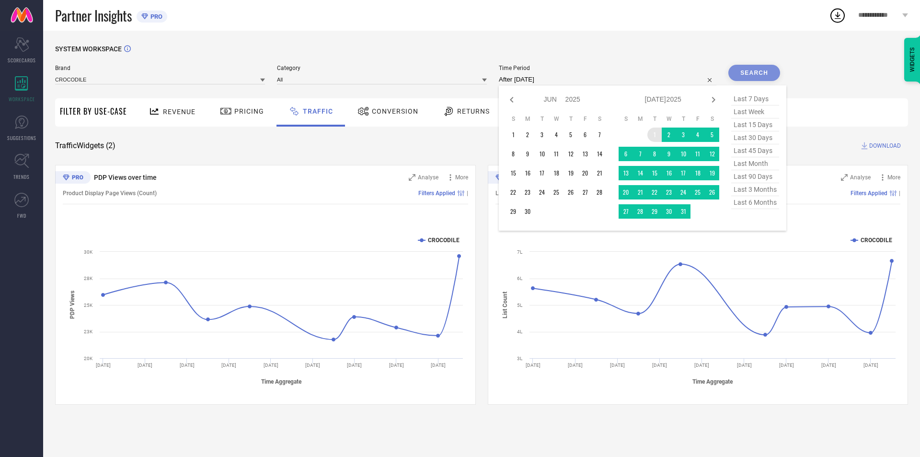
click at [513, 103] on icon at bounding box center [511, 99] width 11 height 11
select select "4"
select select "2025"
select select "5"
select select "2025"
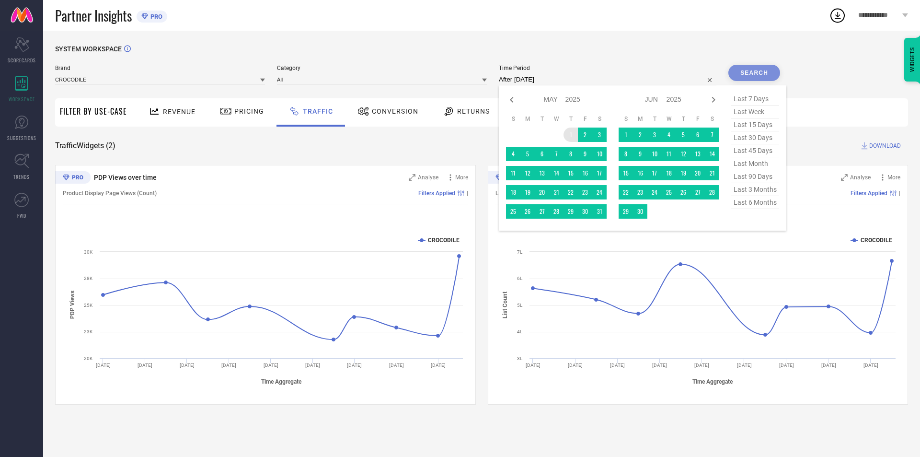
type input "[DATE] to [DATE]"
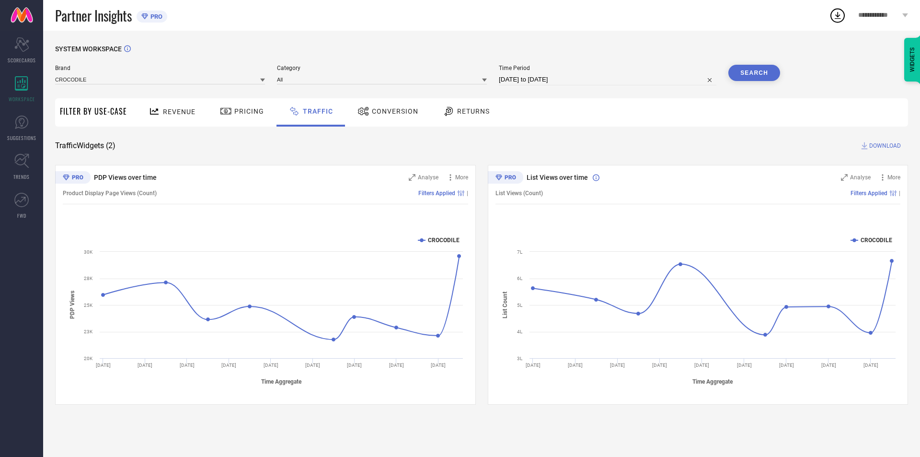
click at [777, 64] on div "SYSTEM WORKSPACE" at bounding box center [481, 55] width 853 height 20
click at [768, 70] on button "Search" at bounding box center [754, 73] width 52 height 16
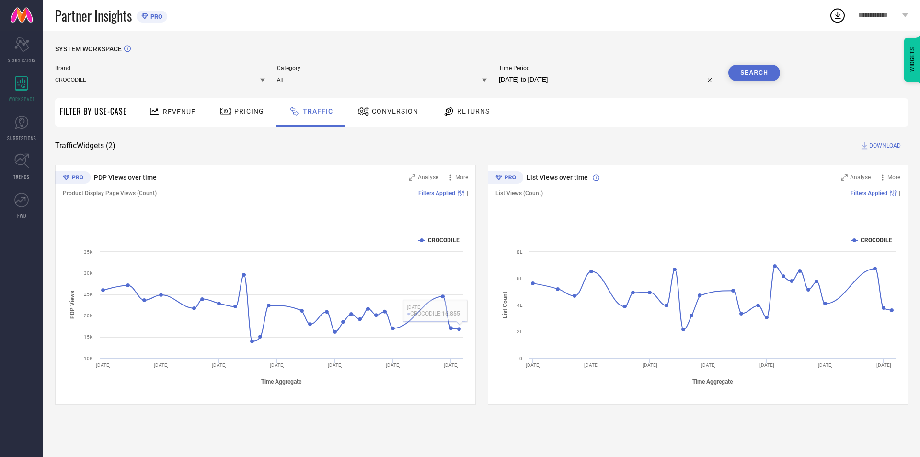
click at [566, 131] on div "SYSTEM WORKSPACE Brand CROCODILE Category All Time Period [DATE] to [DATE] Sear…" at bounding box center [481, 224] width 853 height 359
